Goal: Register for event/course

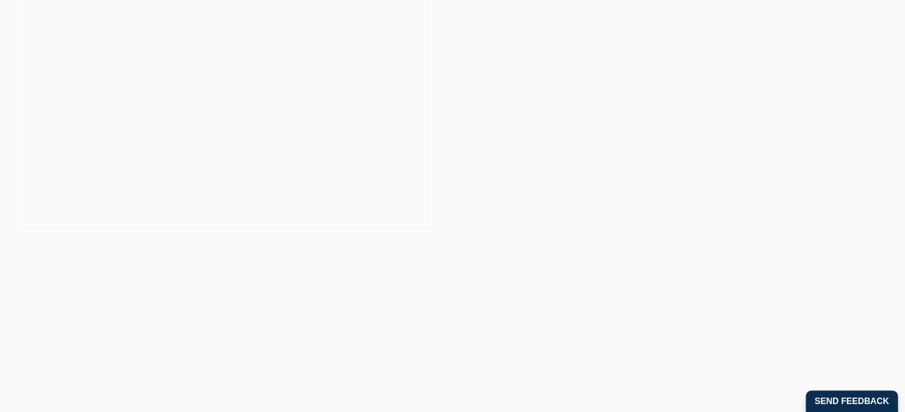
scroll to position [231, 0]
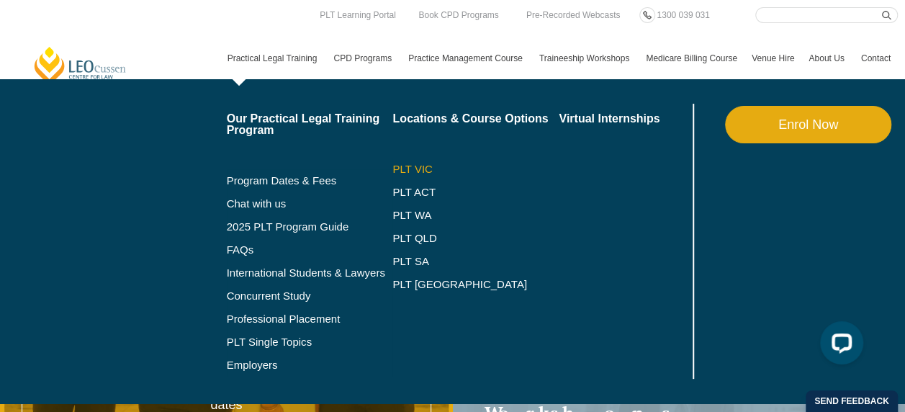
click at [408, 163] on link "PLT VIC" at bounding box center [475, 169] width 166 height 12
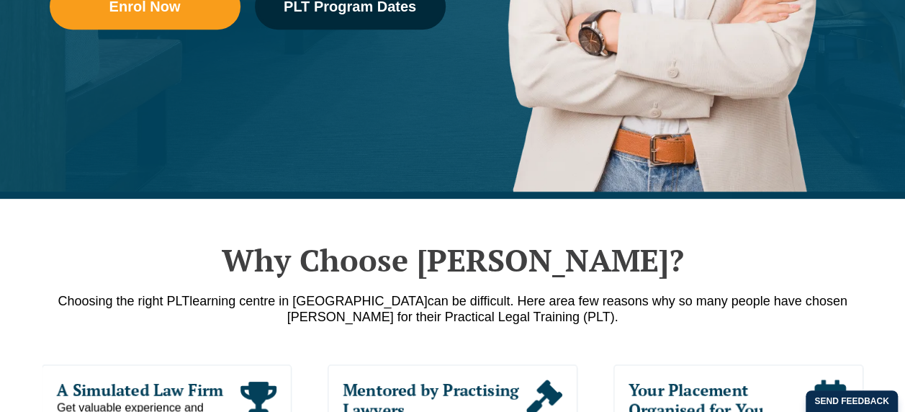
scroll to position [534, 0]
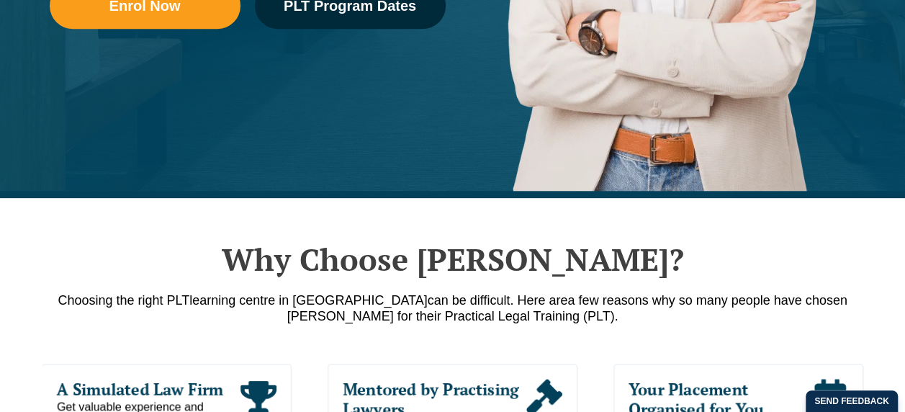
click at [339, 9] on link "PLT Learning Portal" at bounding box center [357, 15] width 79 height 16
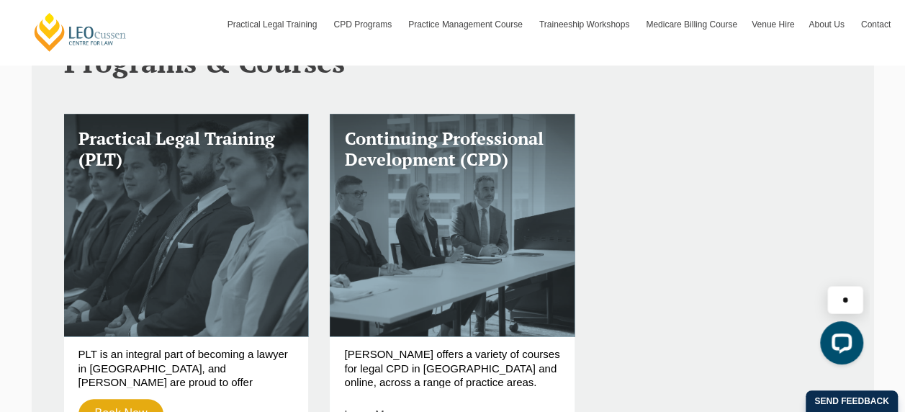
scroll to position [497, 0]
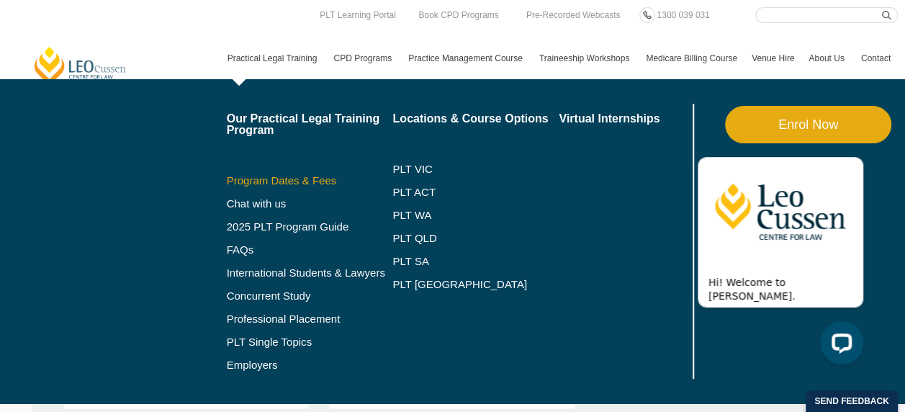
click at [279, 181] on link "Program Dates & Fees" at bounding box center [310, 181] width 166 height 12
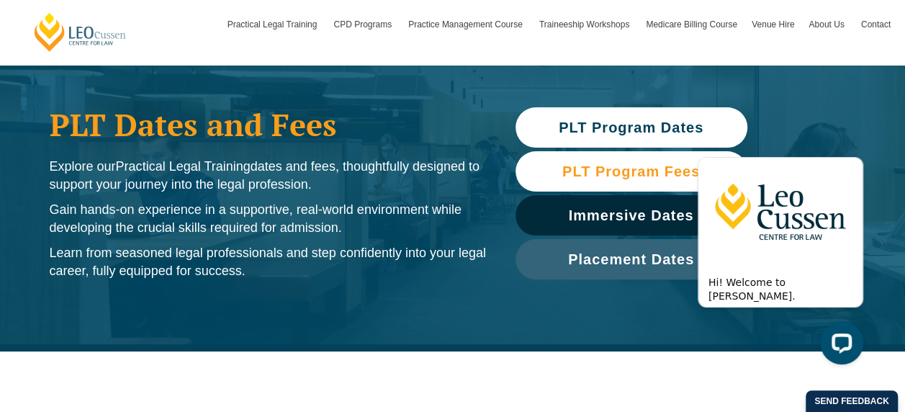
click at [559, 171] on span "PLT Program Fees" at bounding box center [631, 171] width 217 height 14
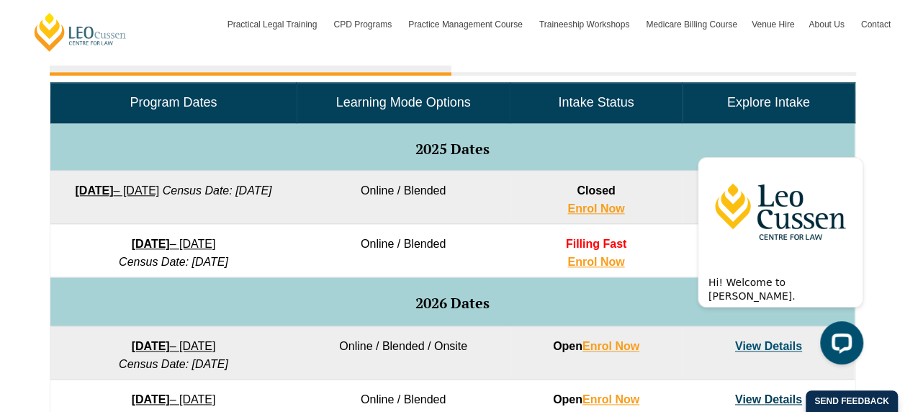
scroll to position [691, 0]
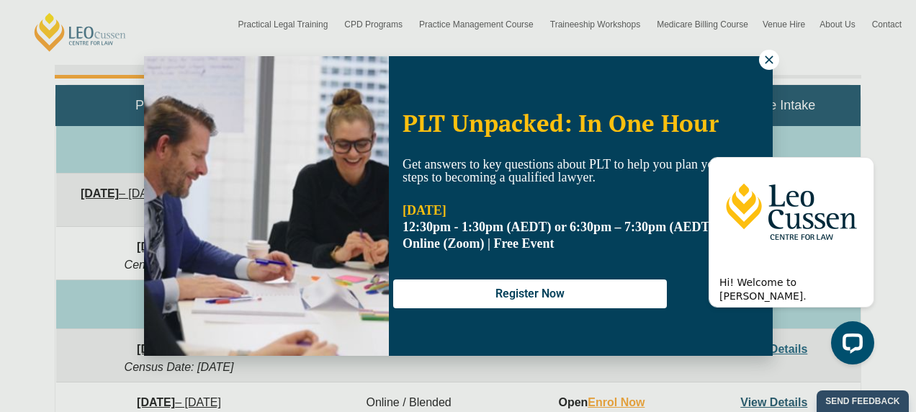
click at [773, 57] on icon at bounding box center [768, 59] width 13 height 13
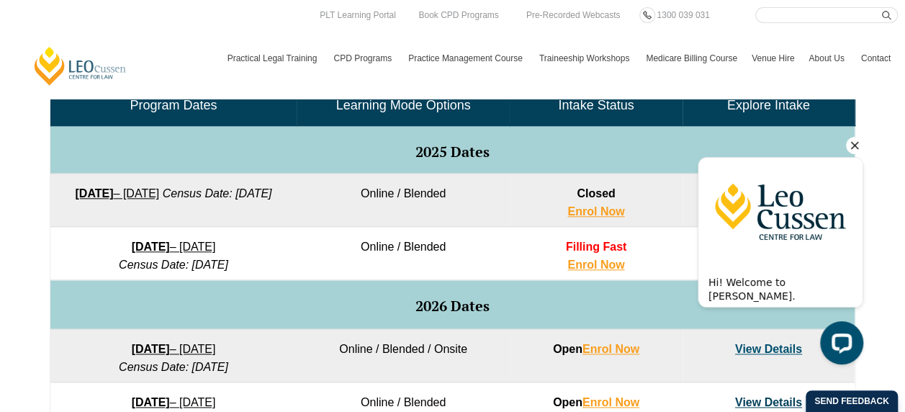
click at [860, 137] on icon "Hide greeting" at bounding box center [854, 145] width 17 height 17
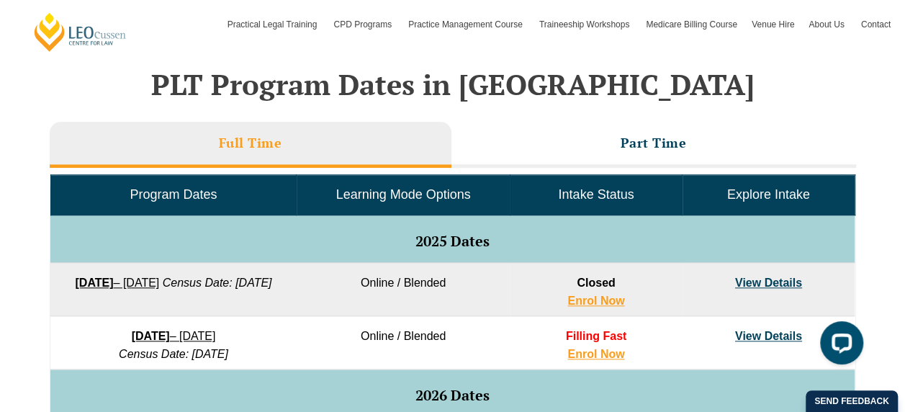
scroll to position [603, 0]
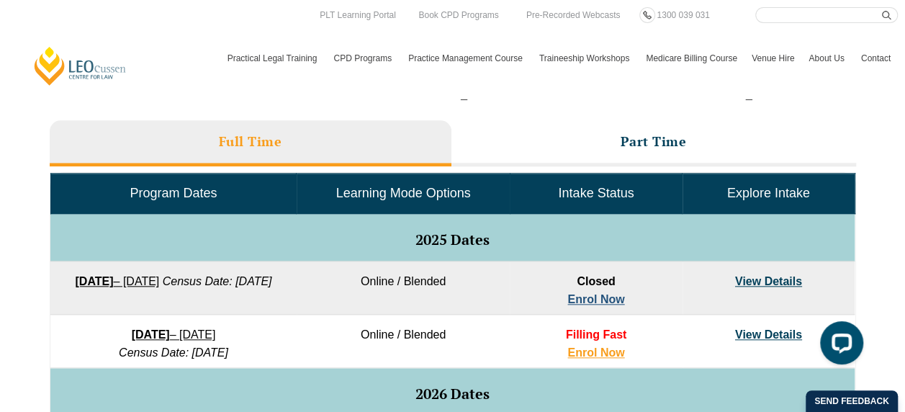
click at [584, 298] on link "Enrol Now" at bounding box center [595, 299] width 57 height 12
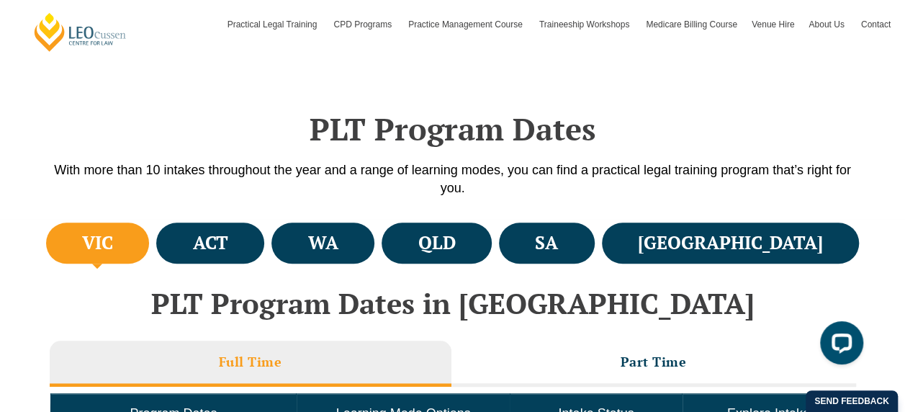
scroll to position [379, 0]
